Goal: Task Accomplishment & Management: Complete application form

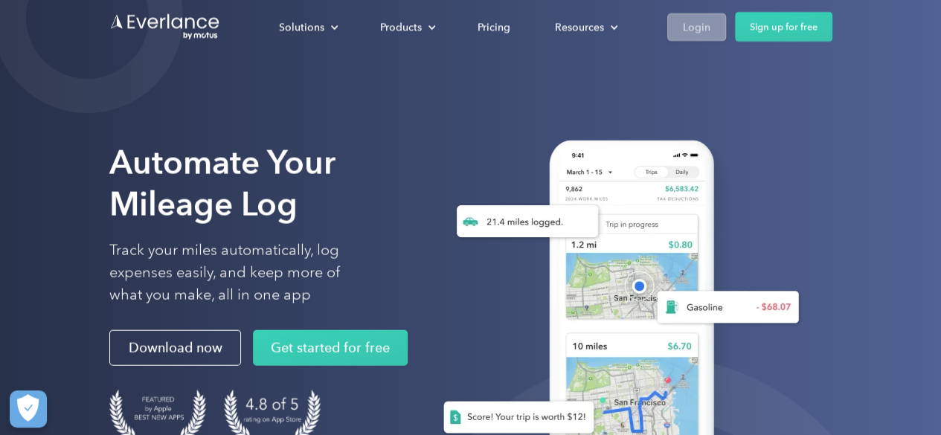
click at [704, 35] on div "Login" at bounding box center [697, 27] width 28 height 19
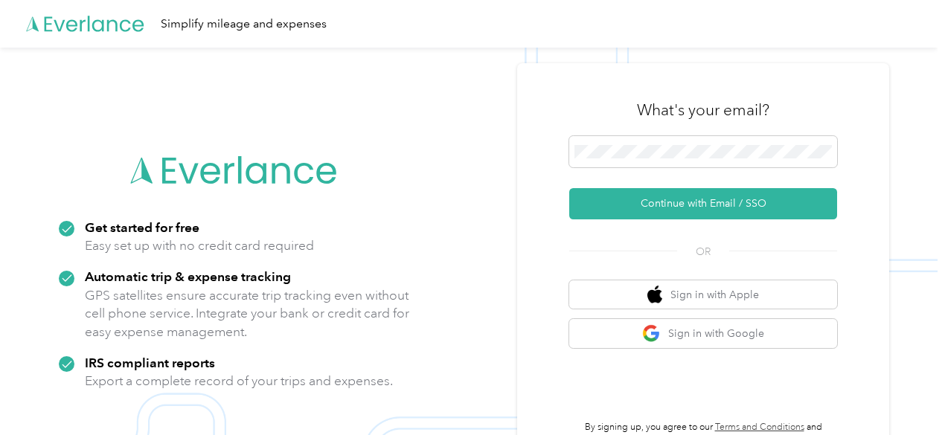
click at [729, 124] on div "What's your email?" at bounding box center [703, 110] width 268 height 52
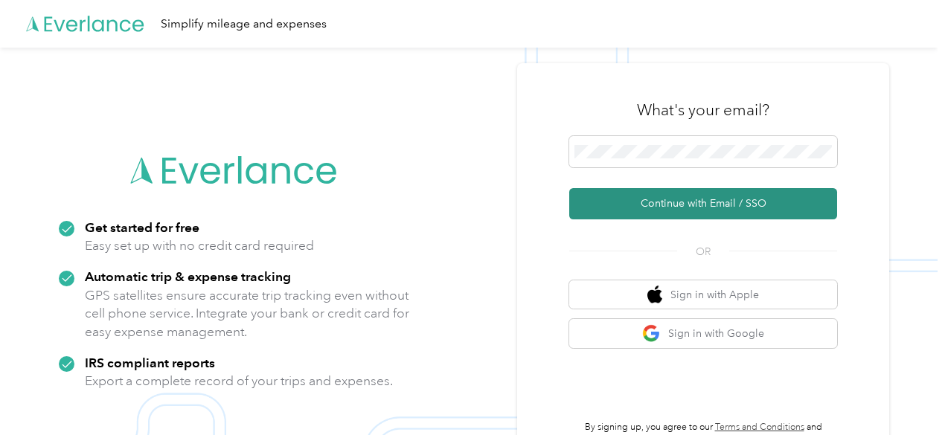
click at [698, 197] on button "Continue with Email / SSO" at bounding box center [703, 203] width 268 height 31
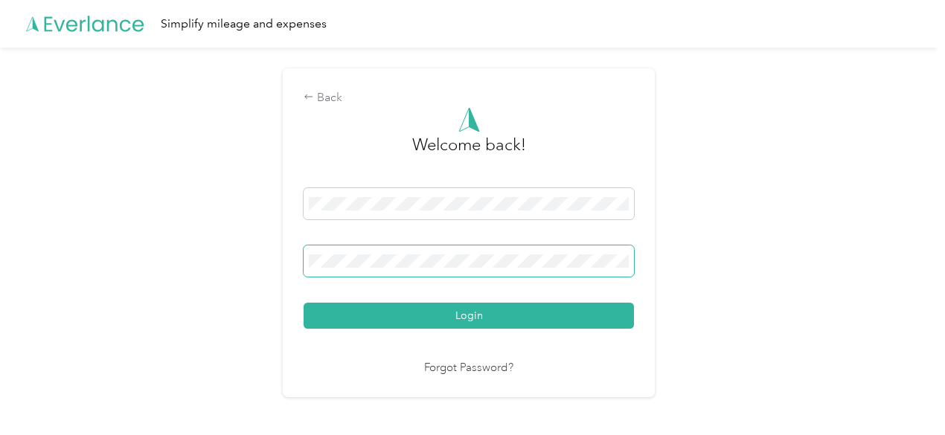
click at [443, 251] on span at bounding box center [469, 261] width 330 height 31
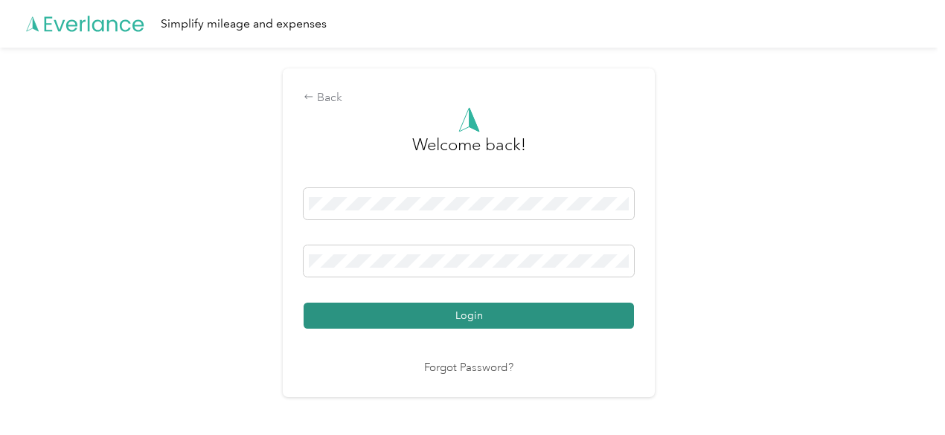
click at [473, 327] on button "Login" at bounding box center [469, 316] width 330 height 26
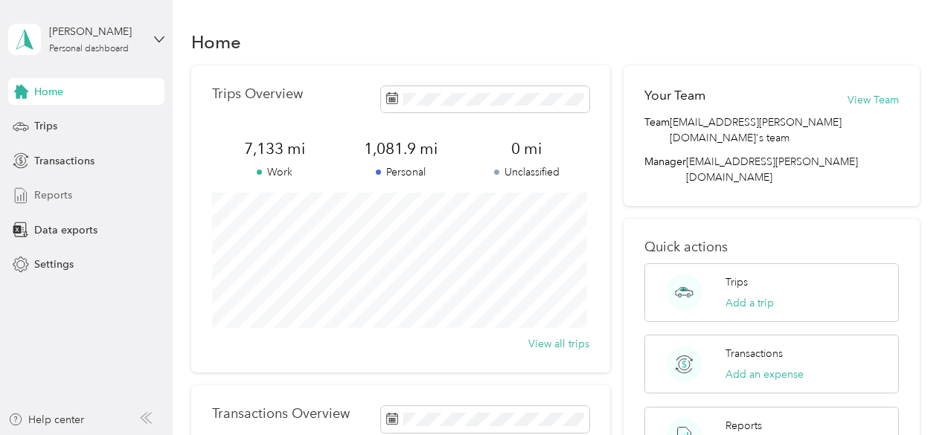
click at [70, 199] on span "Reports" at bounding box center [53, 196] width 38 height 16
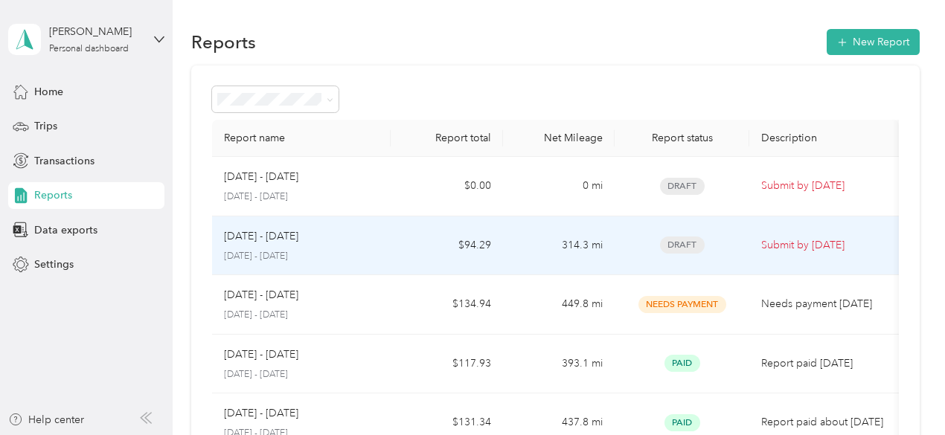
click at [644, 230] on td "Draft" at bounding box center [682, 247] width 135 height 60
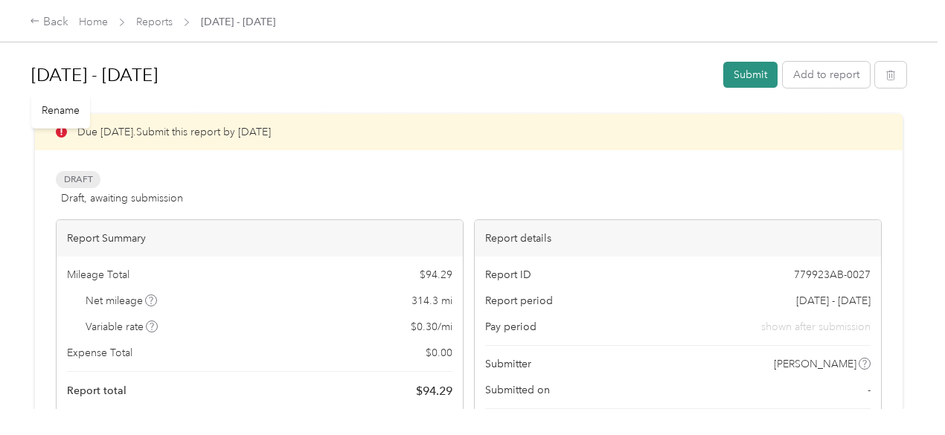
click at [734, 75] on button "Submit" at bounding box center [750, 75] width 54 height 26
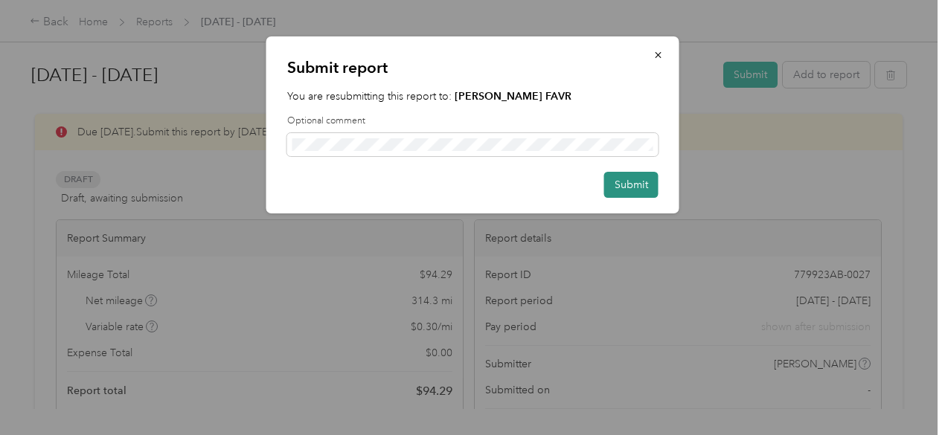
click at [651, 186] on button "Submit" at bounding box center [631, 185] width 54 height 26
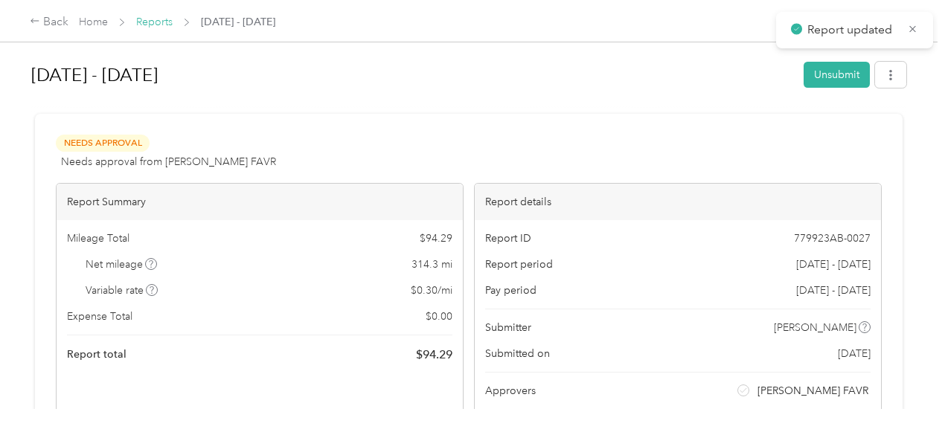
click at [155, 18] on link "Reports" at bounding box center [154, 22] width 36 height 13
